Goal: Information Seeking & Learning: Learn about a topic

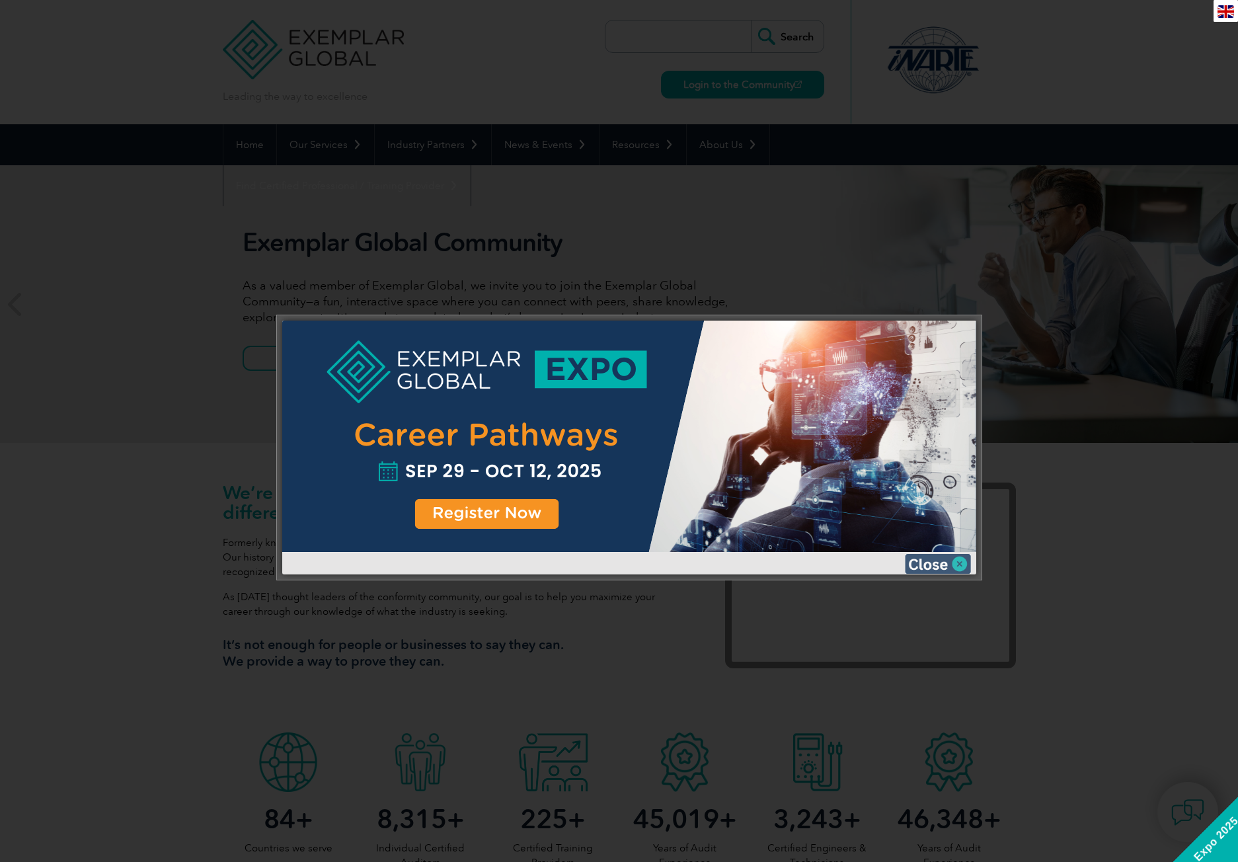
click at [949, 564] on img at bounding box center [938, 564] width 66 height 20
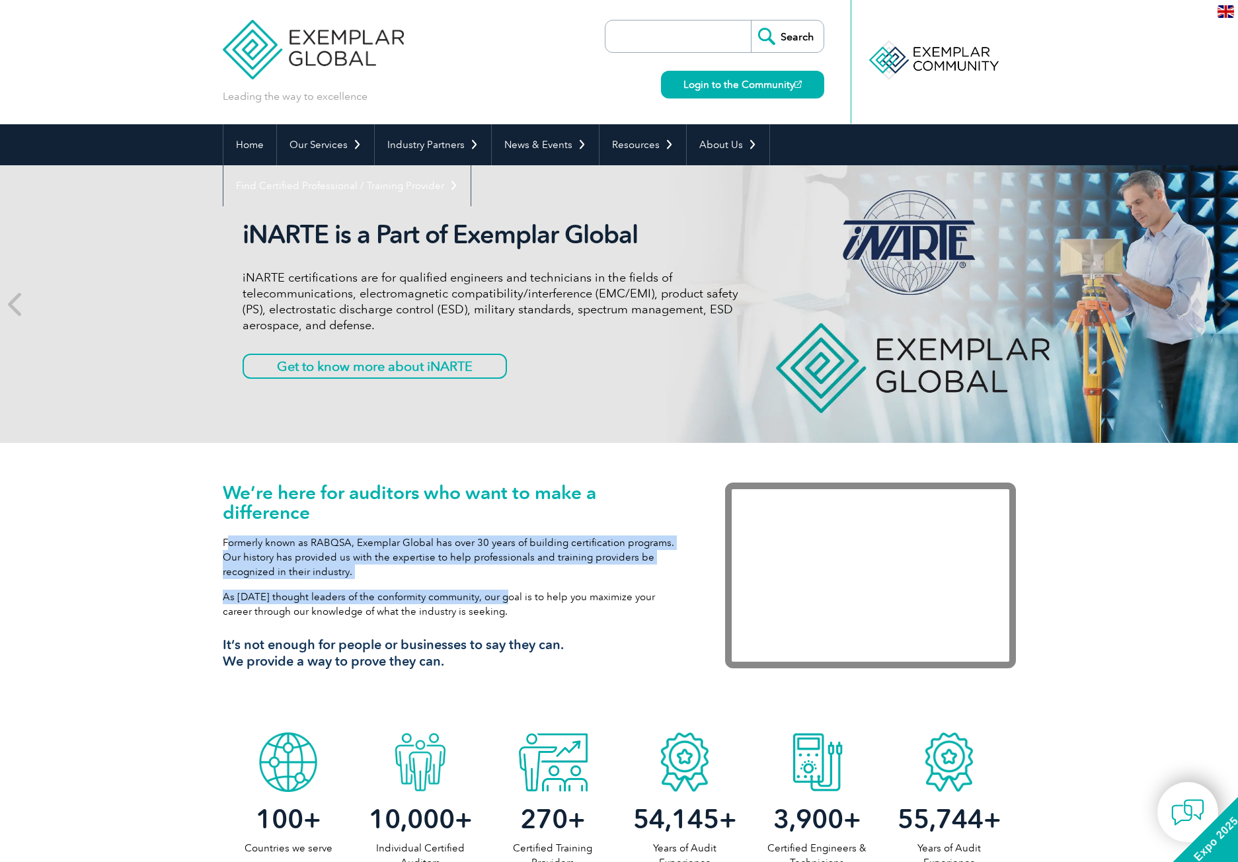
drag, startPoint x: 225, startPoint y: 541, endPoint x: 506, endPoint y: 597, distance: 286.2
click at [506, 593] on div "We’re here for auditors who want to make a difference Formerly known as RABQSA,…" at bounding box center [454, 580] width 463 height 197
click at [506, 597] on p "As tomorrow’s thought leaders of the conformity community, our goal is to help …" at bounding box center [454, 603] width 463 height 29
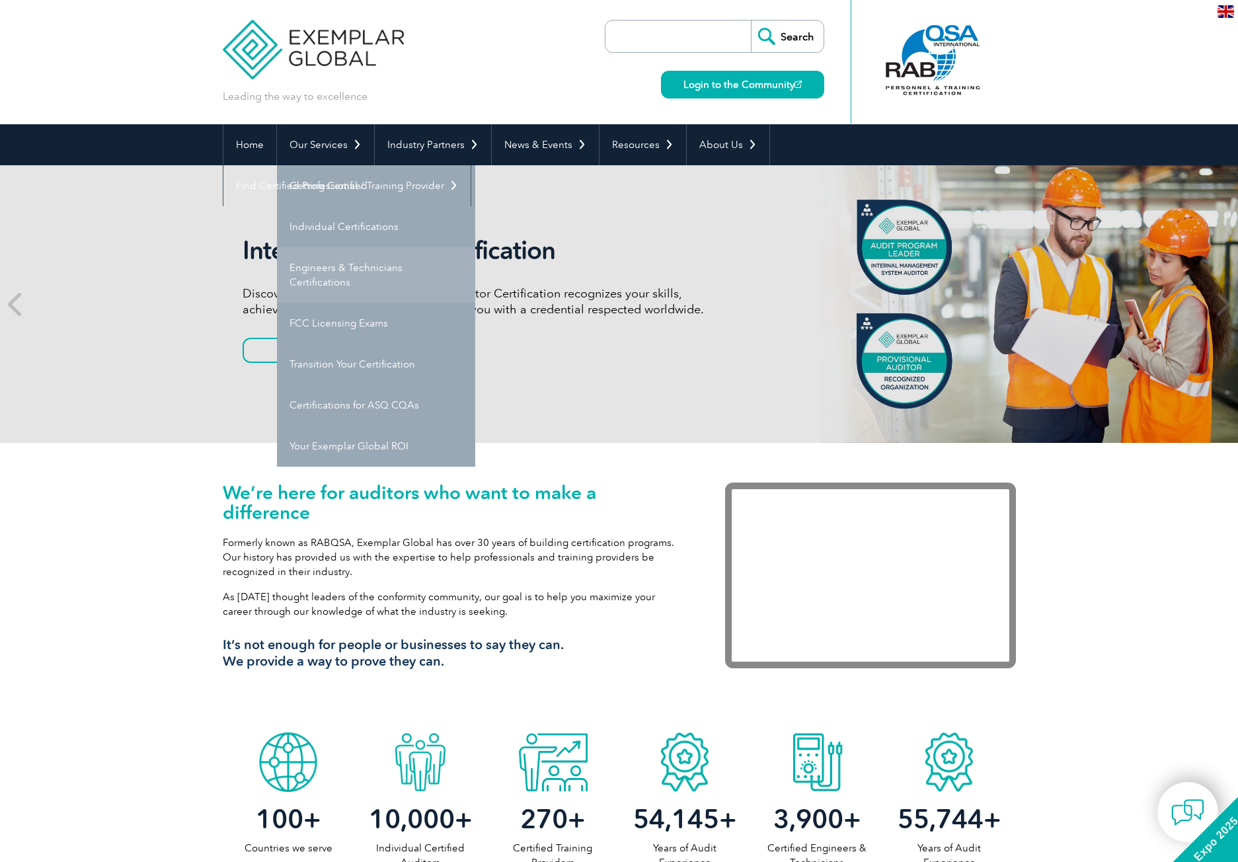
click at [372, 266] on link "Engineers & Technicians Certifications" at bounding box center [376, 275] width 198 height 56
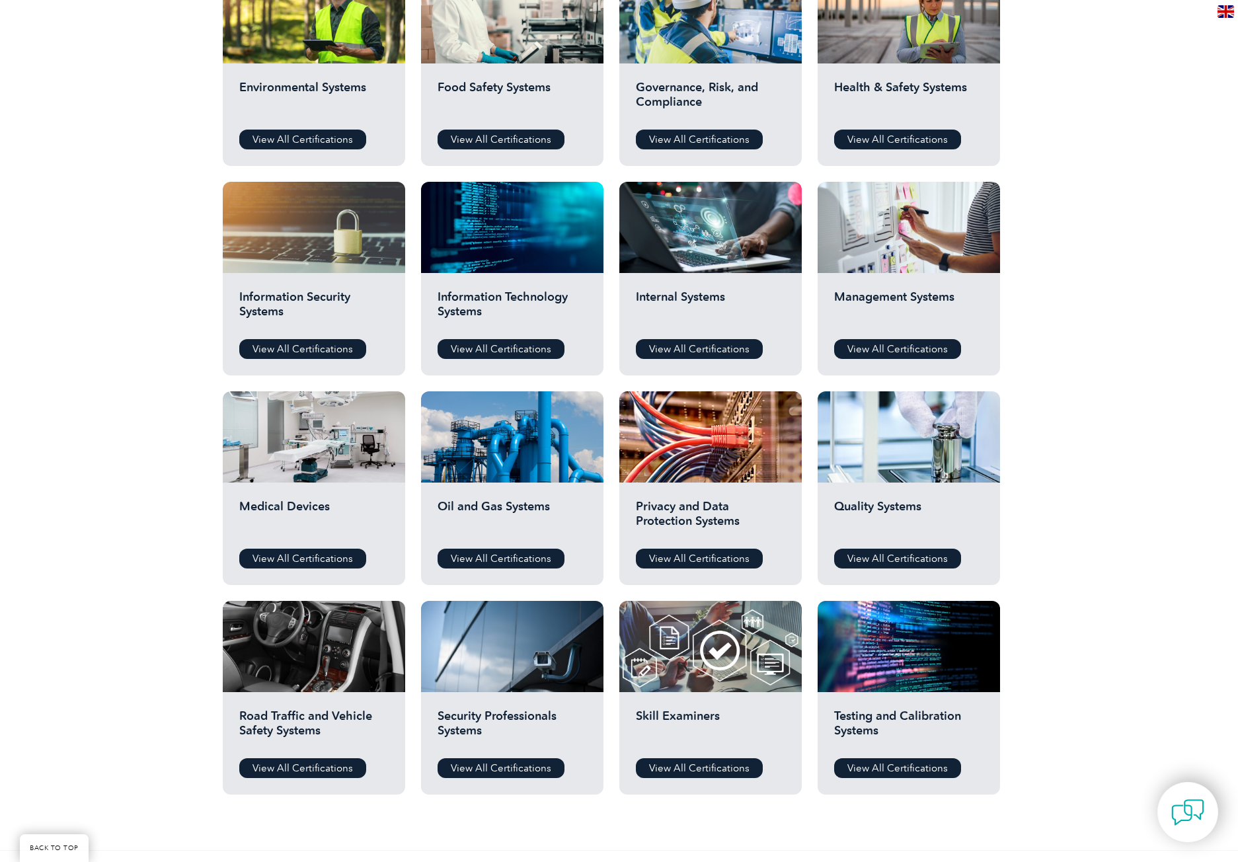
scroll to position [595, 0]
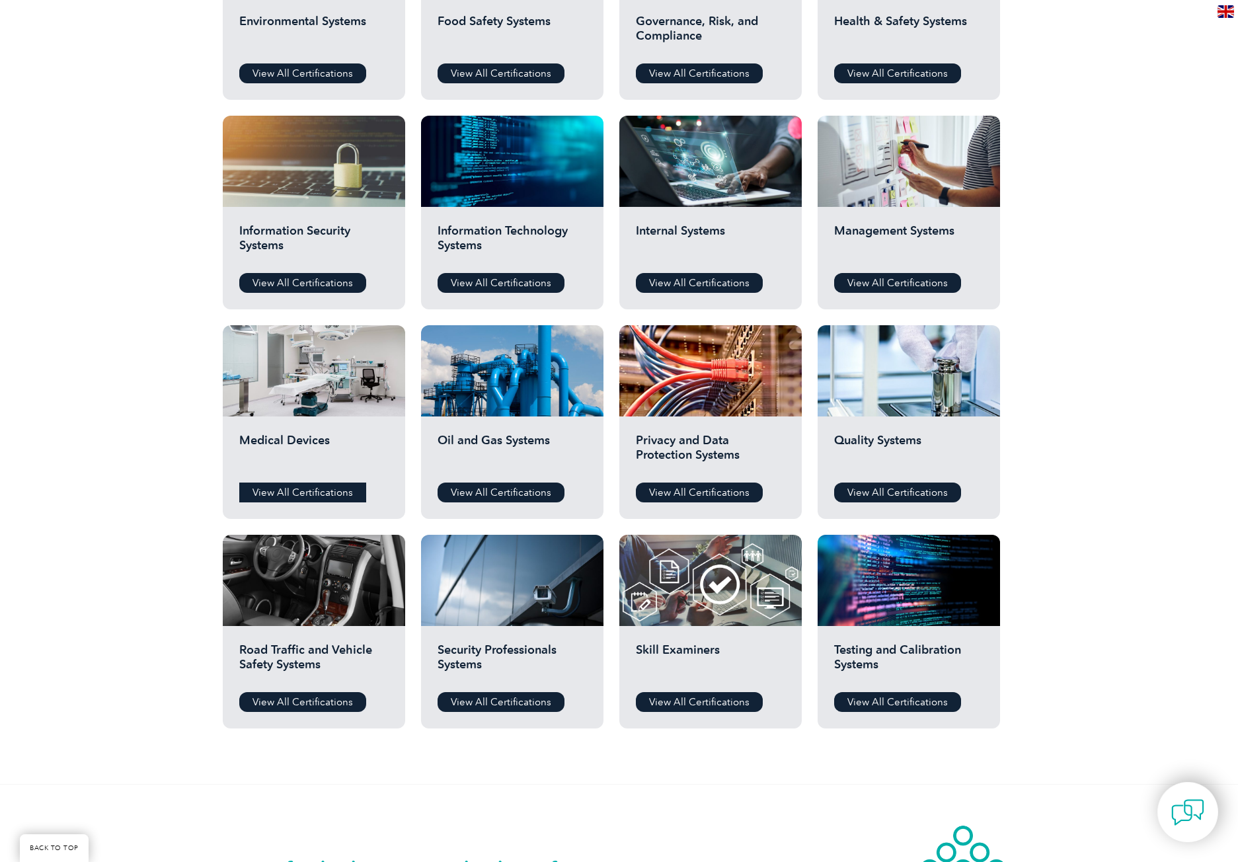
click at [316, 485] on link "View All Certifications" at bounding box center [302, 492] width 127 height 20
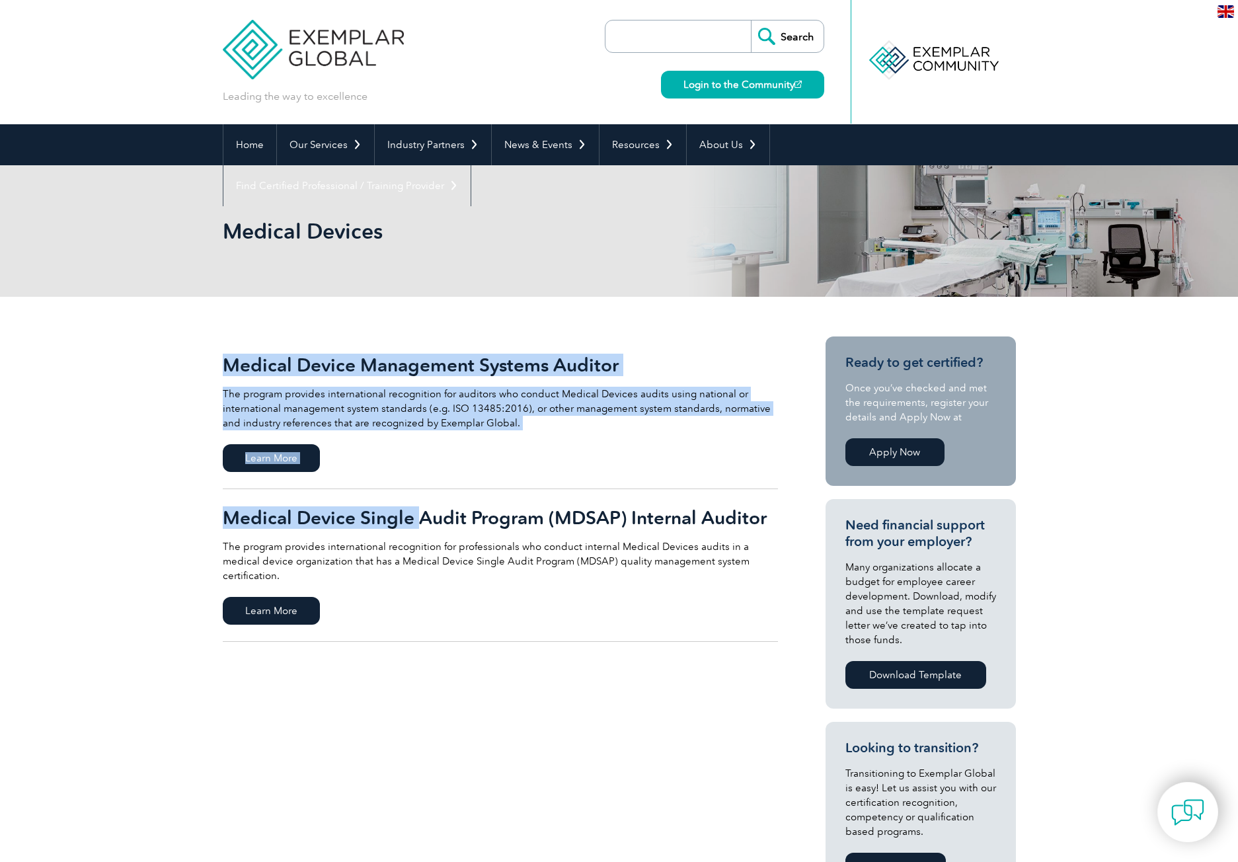
drag, startPoint x: 217, startPoint y: 548, endPoint x: 422, endPoint y: 529, distance: 205.8
click at [418, 526] on div "Medical Device Management Systems Auditor The program provides international re…" at bounding box center [619, 725] width 1238 height 856
click at [441, 548] on p "The program provides international recognition for professionals who conduct in…" at bounding box center [500, 561] width 555 height 44
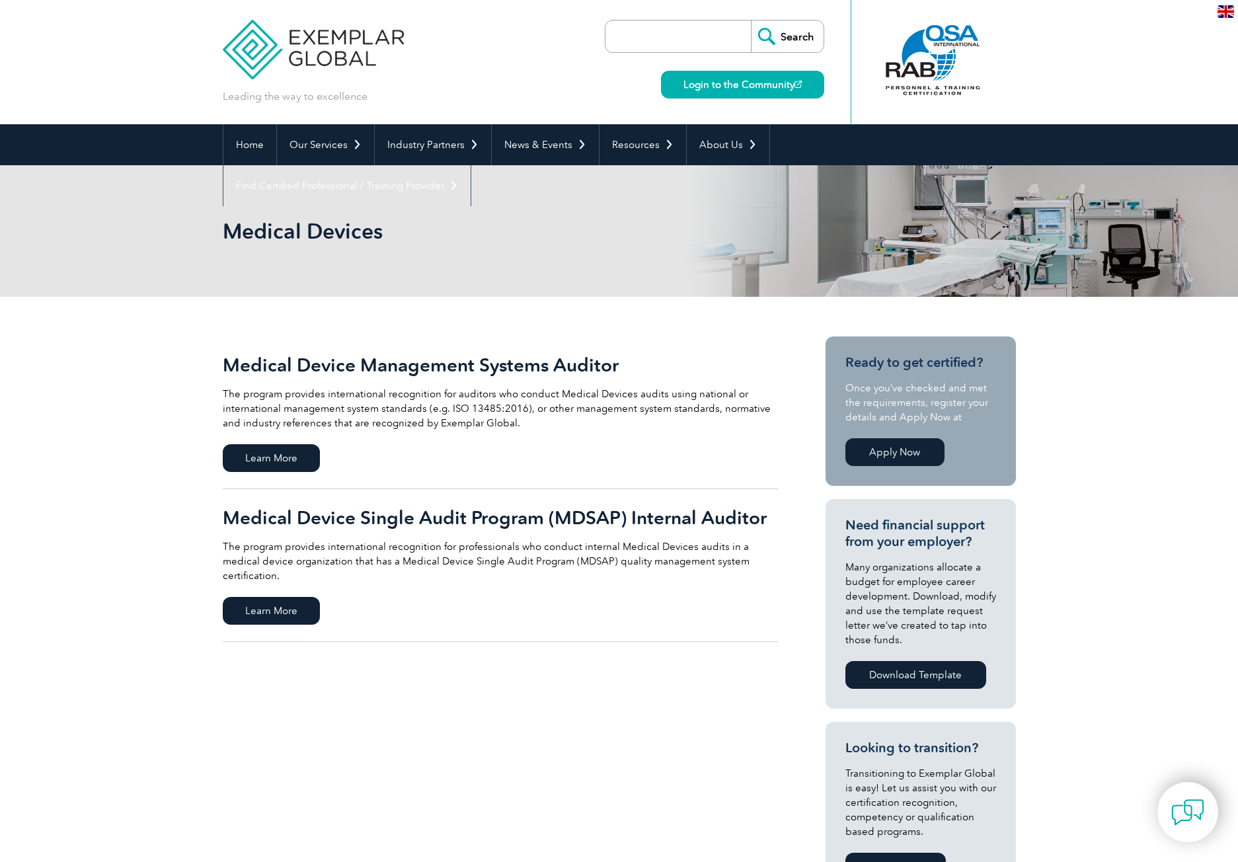
click at [452, 690] on div "Medical Device Management Systems Auditor The program provides international re…" at bounding box center [619, 725] width 793 height 856
click at [298, 451] on span "Learn More" at bounding box center [271, 458] width 97 height 28
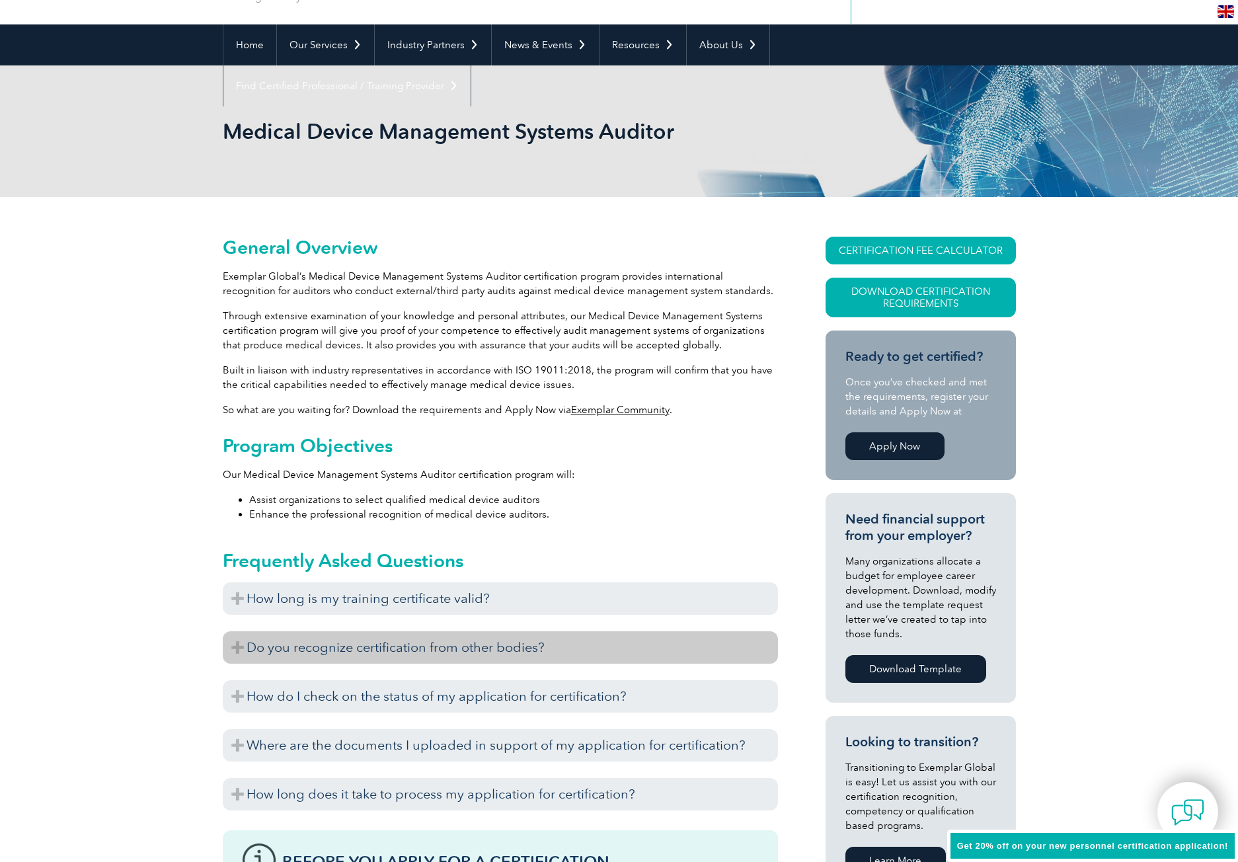
scroll to position [132, 0]
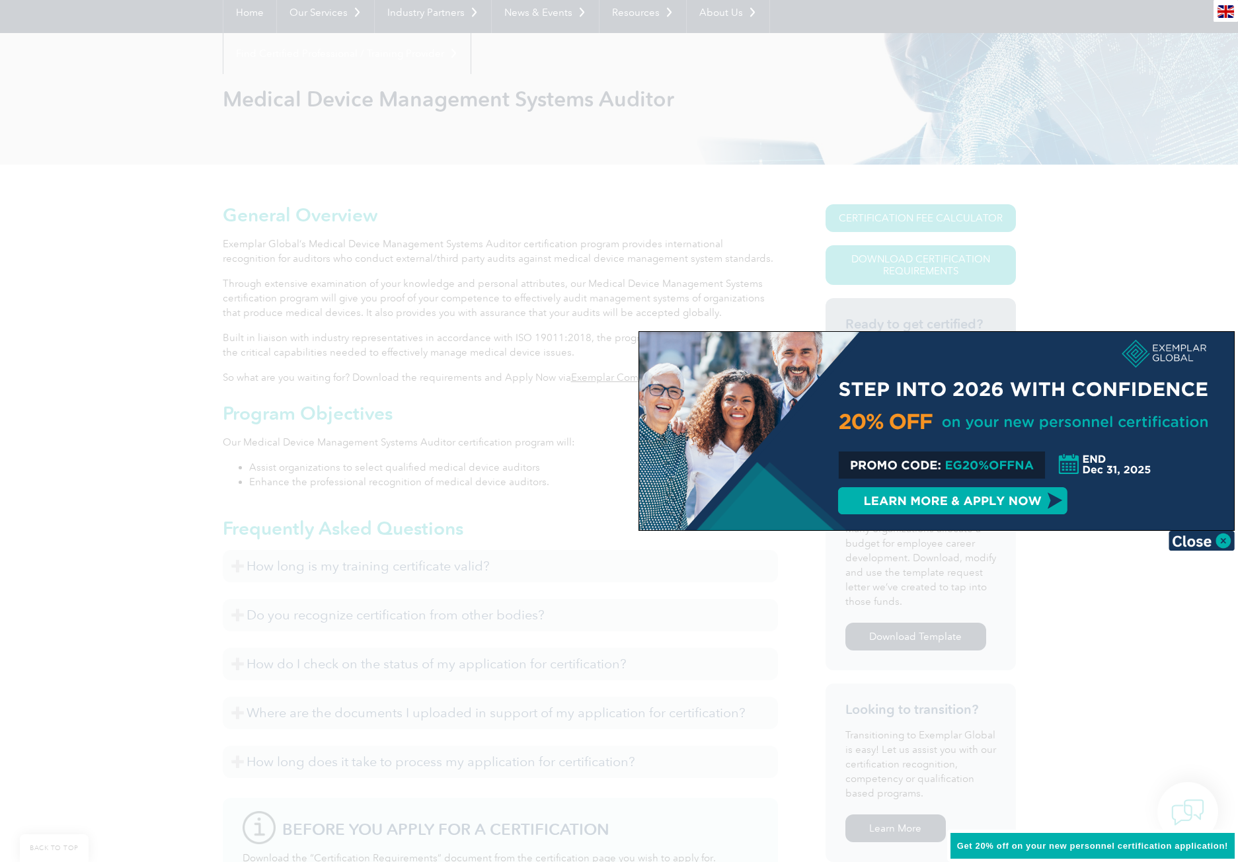
drag, startPoint x: 235, startPoint y: 461, endPoint x: 468, endPoint y: 448, distance: 232.9
click at [466, 448] on div at bounding box center [619, 431] width 1238 height 862
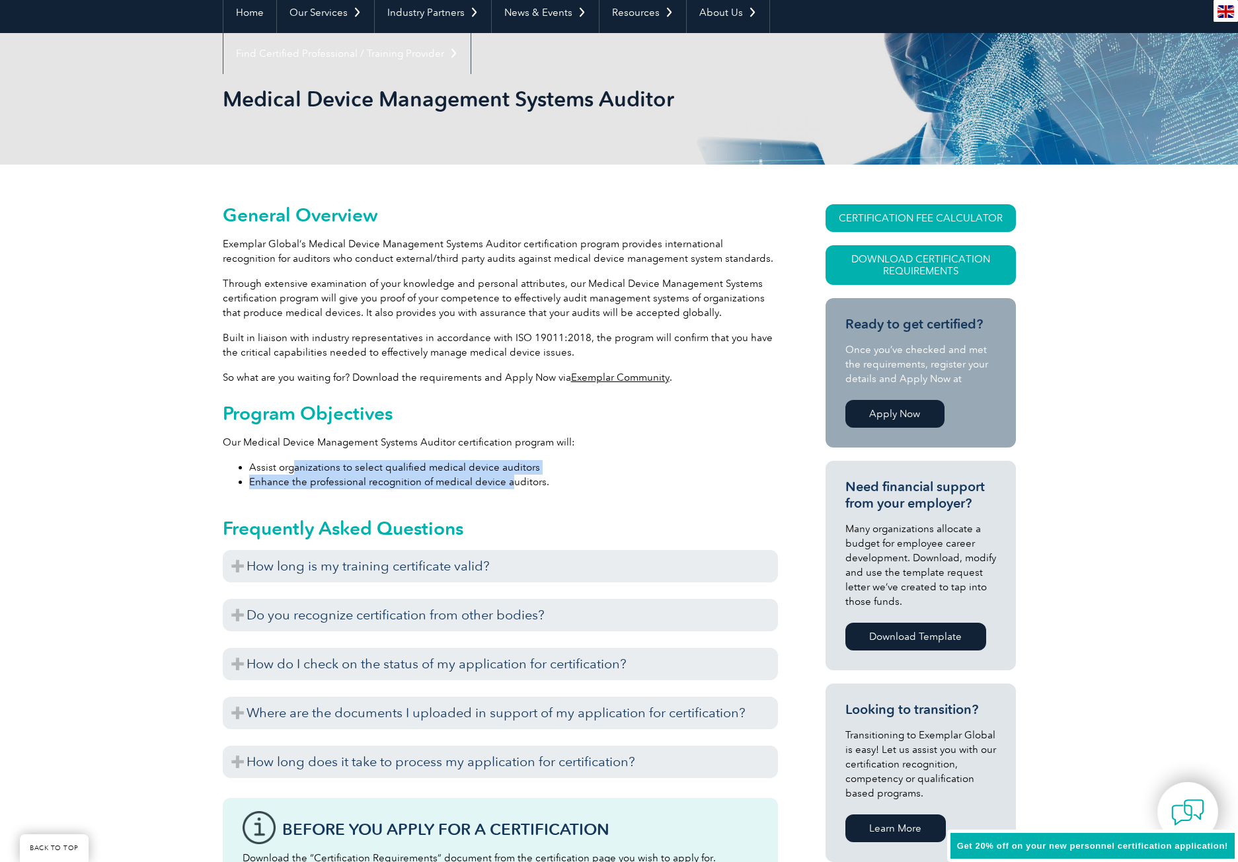
drag, startPoint x: 292, startPoint y: 462, endPoint x: 508, endPoint y: 482, distance: 217.0
click at [508, 482] on ul "Assist organizations to select qualified medical device auditors Enhance the pr…" at bounding box center [500, 474] width 555 height 29
click at [508, 482] on li "Enhance the professional recognition of medical device auditors." at bounding box center [513, 481] width 529 height 15
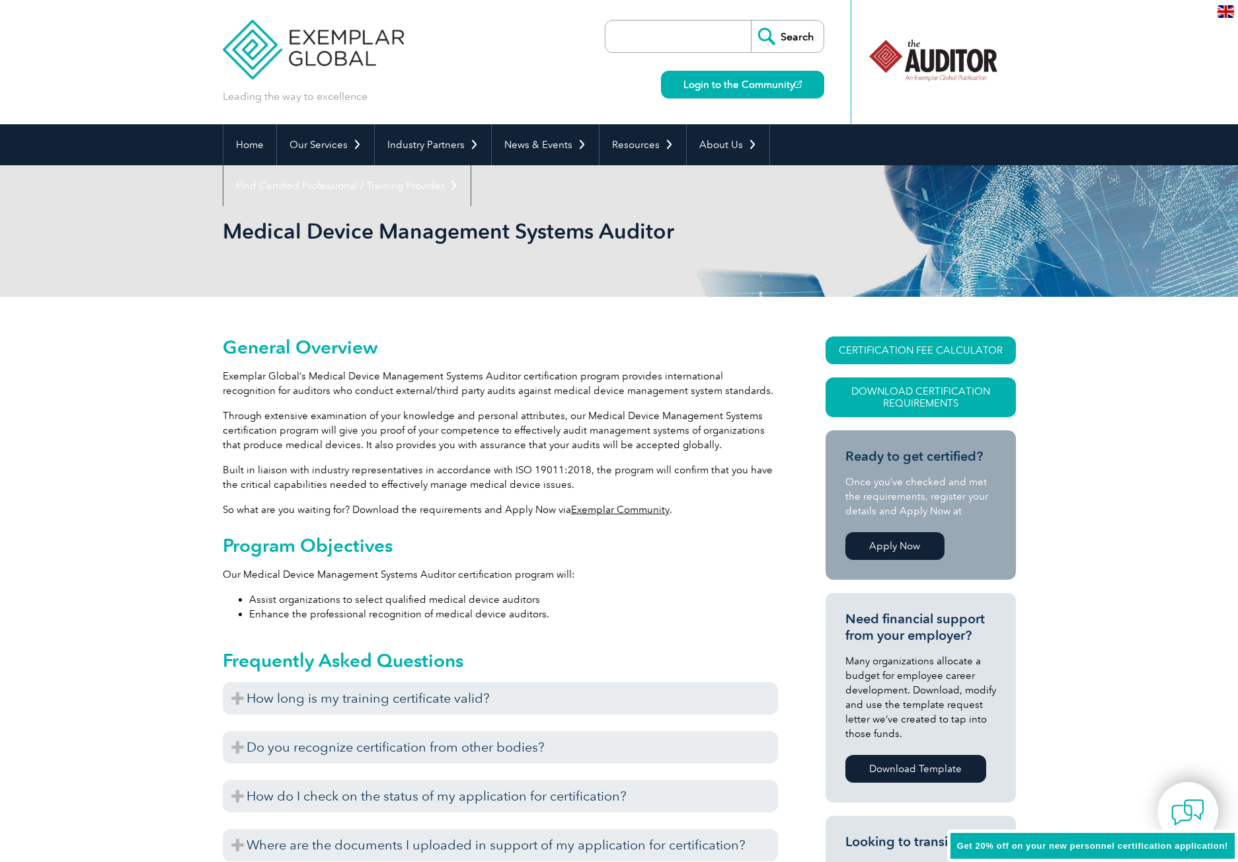
scroll to position [66, 0]
